Goal: Task Accomplishment & Management: Complete application form

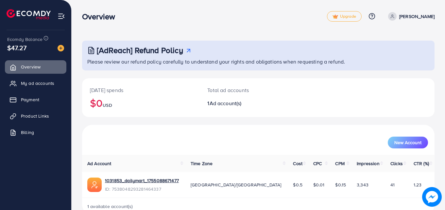
scroll to position [15, 0]
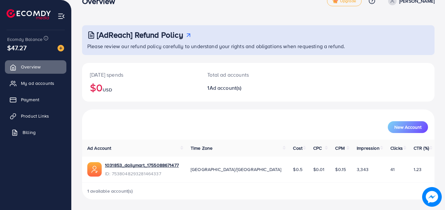
click at [40, 129] on link "Billing" at bounding box center [35, 132] width 61 height 13
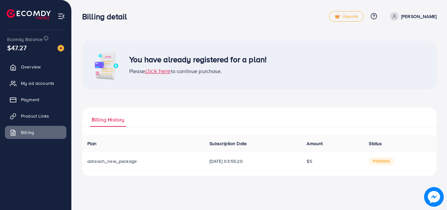
click at [382, 162] on span "pending" at bounding box center [380, 161] width 25 height 8
click at [122, 160] on span "adreach_new_package" at bounding box center [111, 161] width 49 height 7
click at [156, 72] on span "click here" at bounding box center [158, 71] width 26 height 8
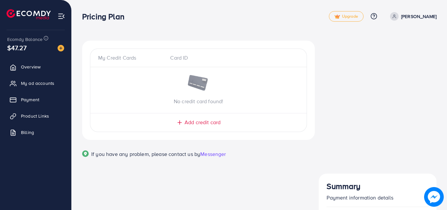
click at [201, 122] on span "Add credit card" at bounding box center [202, 122] width 36 height 8
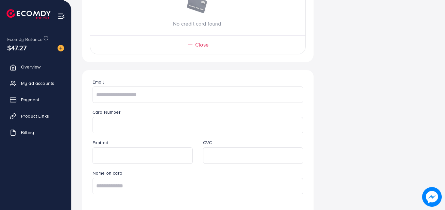
scroll to position [99, 0]
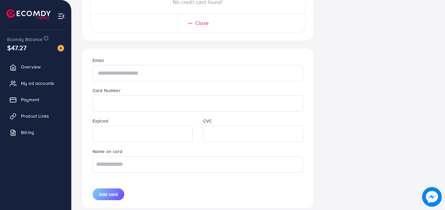
click at [172, 75] on input "text" at bounding box center [198, 73] width 211 height 16
type input "**********"
click at [152, 169] on input "text" at bounding box center [198, 164] width 211 height 16
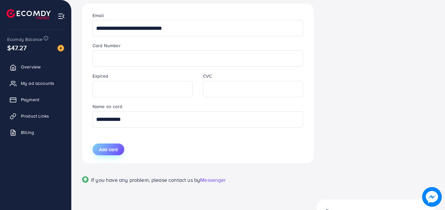
type input "**********"
click at [115, 149] on span "Add card" at bounding box center [108, 149] width 19 height 7
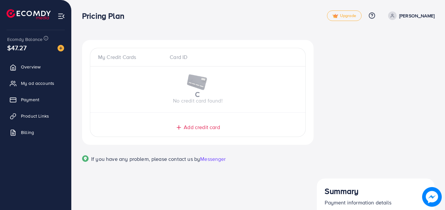
scroll to position [0, 0]
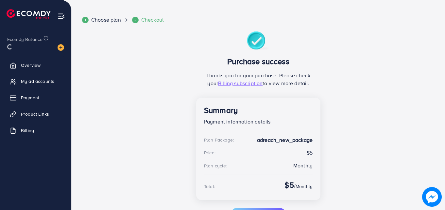
scroll to position [38, 0]
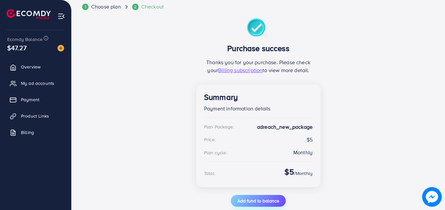
click at [252, 196] on button "Add fund to balance" at bounding box center [258, 200] width 55 height 12
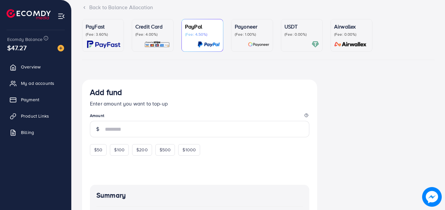
scroll to position [44, 0]
click at [51, 136] on link "Billing" at bounding box center [35, 132] width 61 height 13
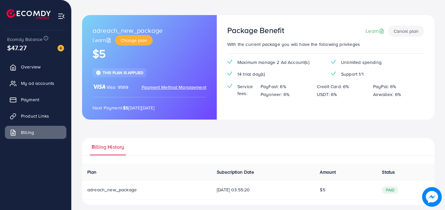
scroll to position [31, 0]
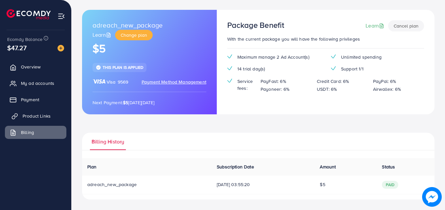
click at [28, 110] on link "Product Links" at bounding box center [35, 115] width 61 height 13
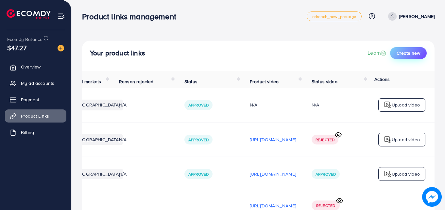
click at [399, 49] on button "Create new" at bounding box center [408, 53] width 37 height 12
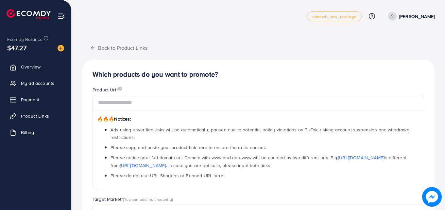
click at [100, 5] on nav "adreach_new_package Help Center Contact Support Plans and Pricing Term and poli…" at bounding box center [258, 16] width 352 height 23
click at [125, 10] on div "adreach_new_package Help Center Contact Support Plans and Pricing Term and poli…" at bounding box center [258, 16] width 352 height 18
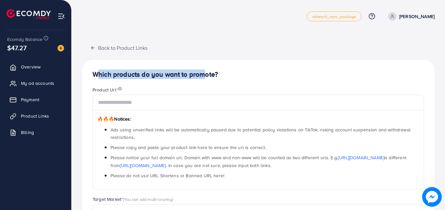
drag, startPoint x: 200, startPoint y: 75, endPoint x: 94, endPoint y: 74, distance: 106.2
click at [94, 74] on h4 "Which products do you want to promote?" at bounding box center [258, 74] width 331 height 8
click at [90, 73] on div "Which products do you want to promote? Product Url * 🔥🔥🔥 Notices: Ads using unv…" at bounding box center [258, 208] width 352 height 297
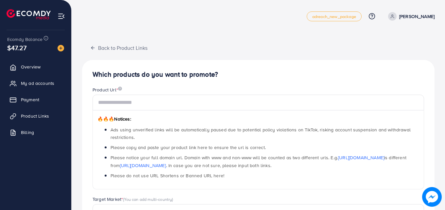
drag, startPoint x: 90, startPoint y: 73, endPoint x: 234, endPoint y: 69, distance: 144.2
click at [234, 69] on div "Which products do you want to promote? Product Url * 🔥🔥🔥 Notices: Ads using unv…" at bounding box center [258, 208] width 352 height 297
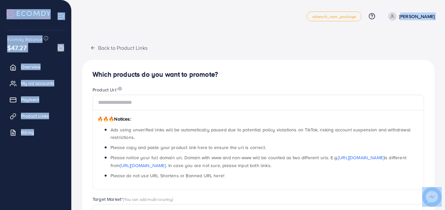
drag, startPoint x: 187, startPoint y: 21, endPoint x: 334, endPoint y: 43, distance: 148.8
click at [334, 43] on div "adreach_new_package Help Center Contact Support Plans and Pricing Term and poli…" at bounding box center [222, 183] width 445 height 367
click at [334, 43] on div "Back to Product Links Which products do you want to promote? Product Url * 🔥🔥🔥 …" at bounding box center [258, 199] width 352 height 316
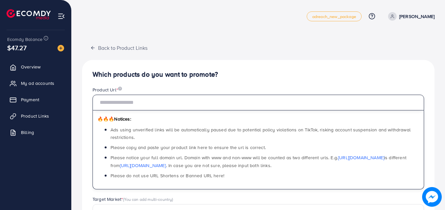
click at [203, 107] on input "text" at bounding box center [258, 102] width 331 height 16
paste input "**********"
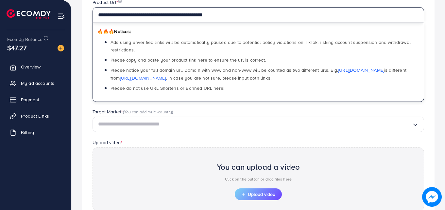
scroll to position [99, 0]
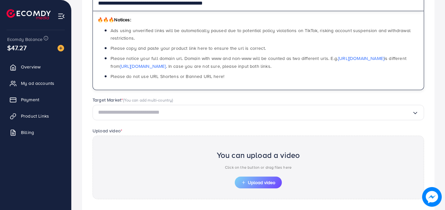
type input "**********"
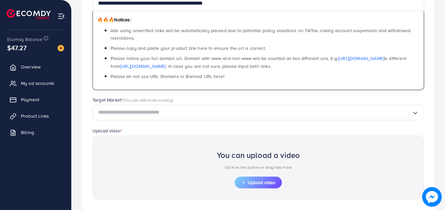
click at [193, 111] on input "Search for option" at bounding box center [255, 112] width 314 height 10
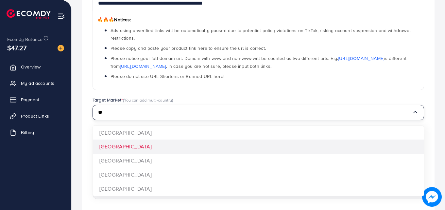
type input "**"
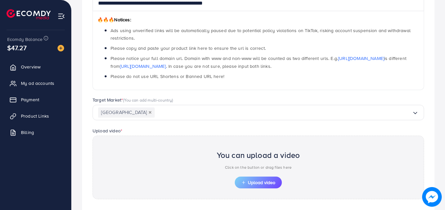
click at [140, 152] on div "**********" at bounding box center [258, 109] width 352 height 297
click at [243, 181] on icon "button" at bounding box center [243, 182] width 5 height 5
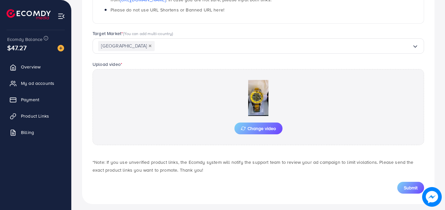
scroll to position [170, 0]
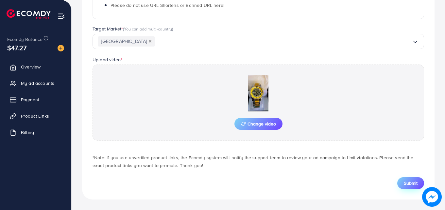
click at [402, 180] on button "Submit" at bounding box center [410, 183] width 27 height 12
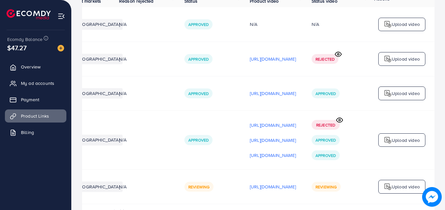
scroll to position [108, 0]
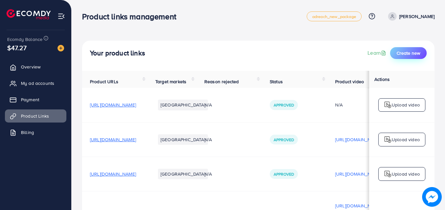
click at [404, 51] on span "Create new" at bounding box center [408, 53] width 24 height 7
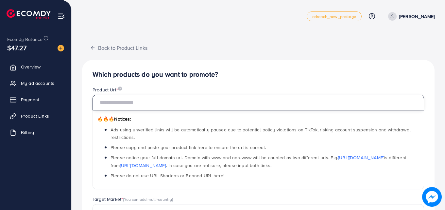
click at [228, 98] on input "text" at bounding box center [258, 102] width 331 height 16
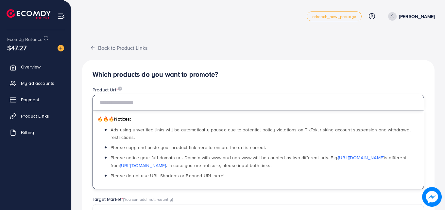
paste input "**********"
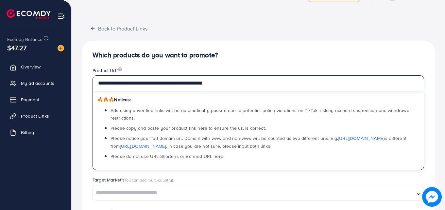
scroll to position [23, 0]
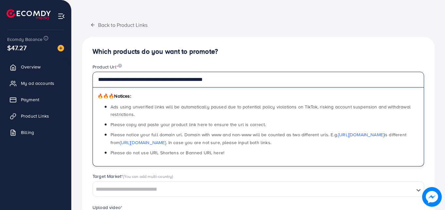
paste input "text"
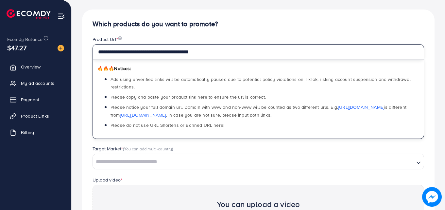
scroll to position [158, 0]
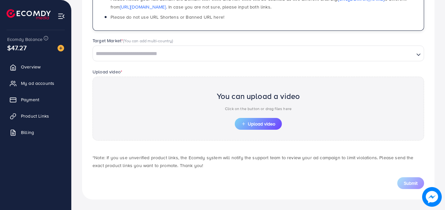
type input "**********"
click at [173, 53] on input "Search for option" at bounding box center [253, 54] width 320 height 10
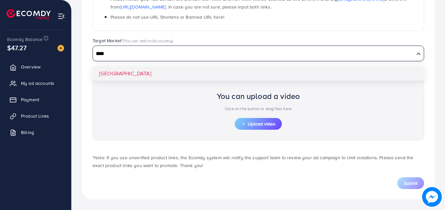
type input "****"
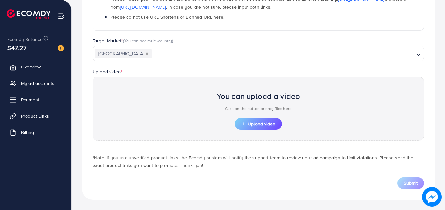
click at [165, 67] on div "Target Market * (You can add multi-country) Pakistan Loading... Pakistan" at bounding box center [258, 52] width 342 height 30
click at [273, 125] on span "Upload video" at bounding box center [258, 123] width 34 height 5
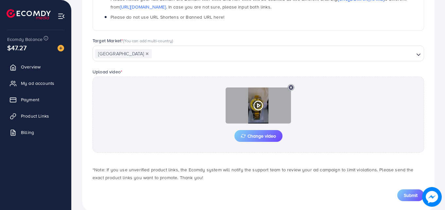
click at [261, 110] on icon at bounding box center [258, 105] width 10 height 10
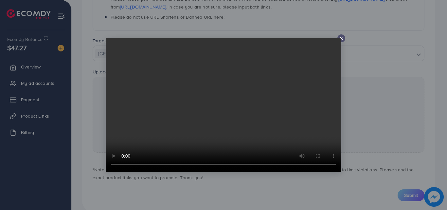
click at [238, 107] on video at bounding box center [223, 104] width 235 height 133
click at [338, 38] on div at bounding box center [341, 38] width 8 height 8
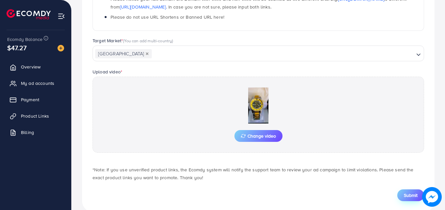
click at [413, 191] on button "Submit" at bounding box center [410, 195] width 27 height 12
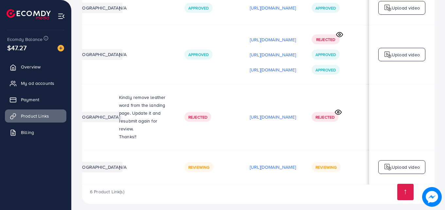
scroll to position [0, 165]
click at [177, 151] on td "Reviewing" at bounding box center [209, 167] width 65 height 34
click at [339, 109] on icon at bounding box center [338, 112] width 7 height 7
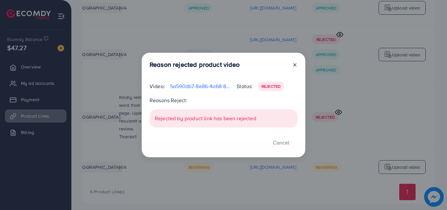
click at [296, 65] on icon at bounding box center [294, 64] width 5 height 5
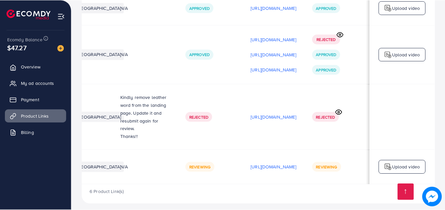
scroll to position [0, 164]
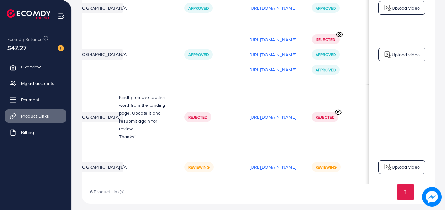
scroll to position [0, 165]
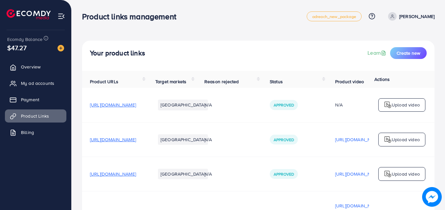
scroll to position [166, 0]
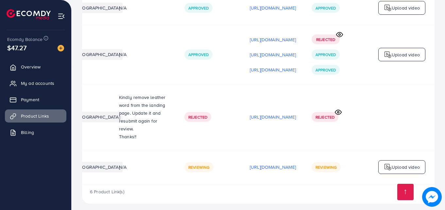
scroll to position [0, 165]
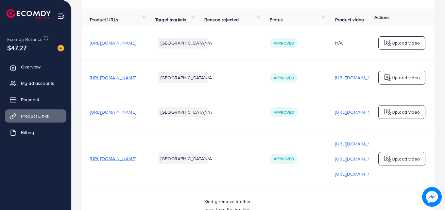
scroll to position [166, 0]
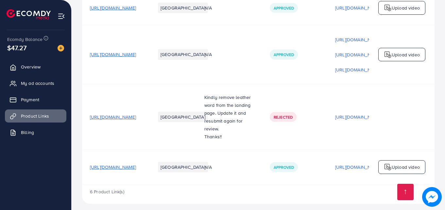
click at [246, 134] on td "Kindly remove leather word from the landing page. Update it and resubmit again …" at bounding box center [228, 117] width 65 height 66
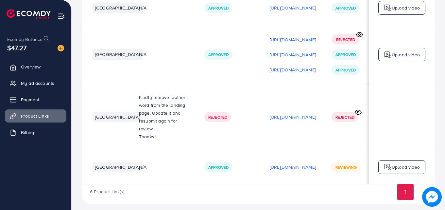
scroll to position [0, 165]
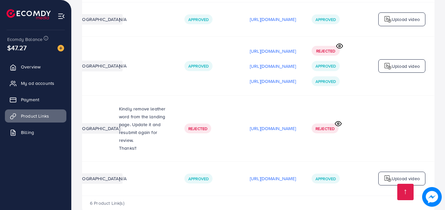
scroll to position [166, 0]
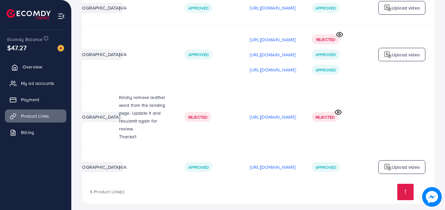
click at [26, 65] on span "Overview" at bounding box center [33, 66] width 20 height 7
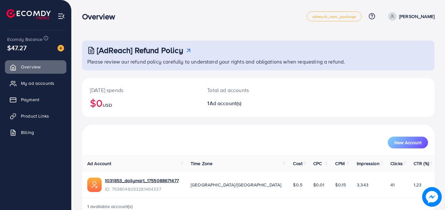
click at [35, 49] on div "$47.27" at bounding box center [35, 47] width 57 height 9
click at [33, 8] on li at bounding box center [31, 15] width 49 height 26
click at [33, 14] on img at bounding box center [29, 14] width 44 height 10
click at [37, 86] on span "My ad accounts" at bounding box center [39, 83] width 33 height 7
